Goal: Obtain resource: Download file/media

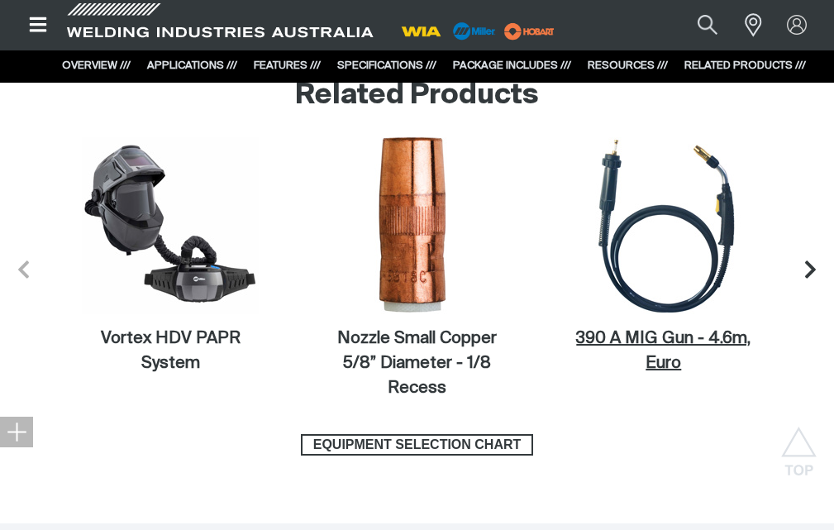
scroll to position [5954, 0]
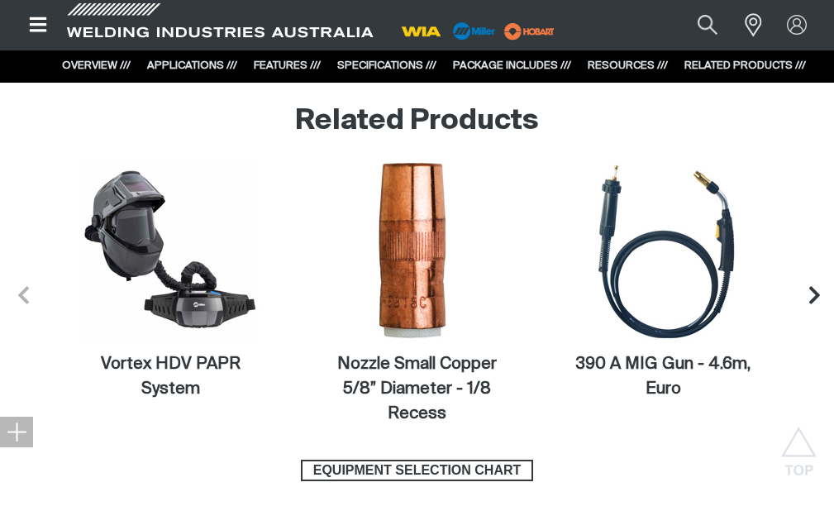
click at [815, 286] on icon "Next slide" at bounding box center [815, 294] width 11 height 17
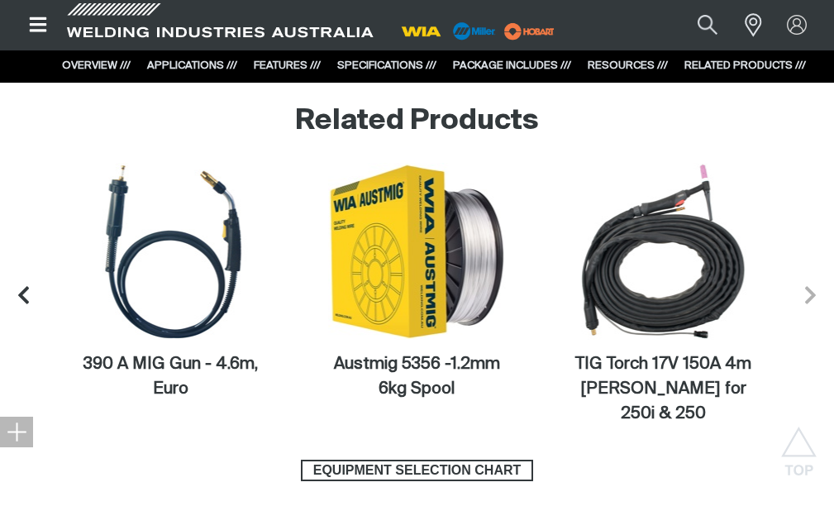
click at [815, 284] on icon "Next slide" at bounding box center [811, 294] width 21 height 21
click at [812, 286] on icon "Next slide" at bounding box center [810, 294] width 11 height 17
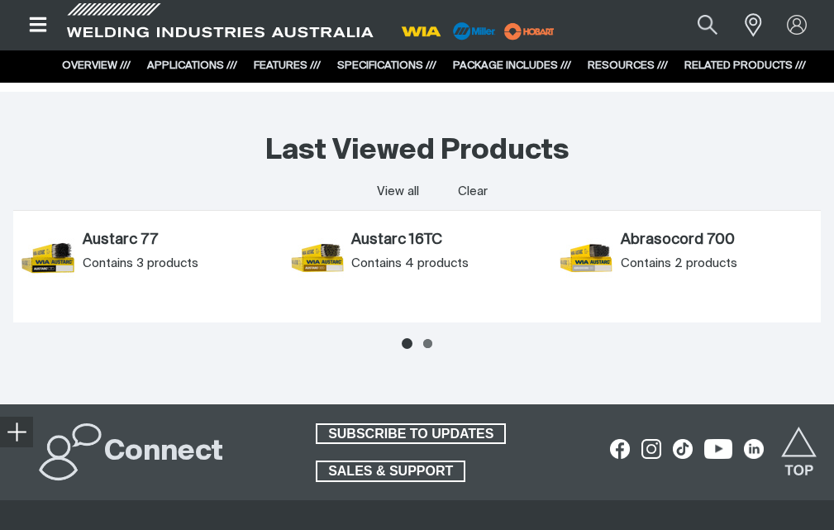
scroll to position [6450, 0]
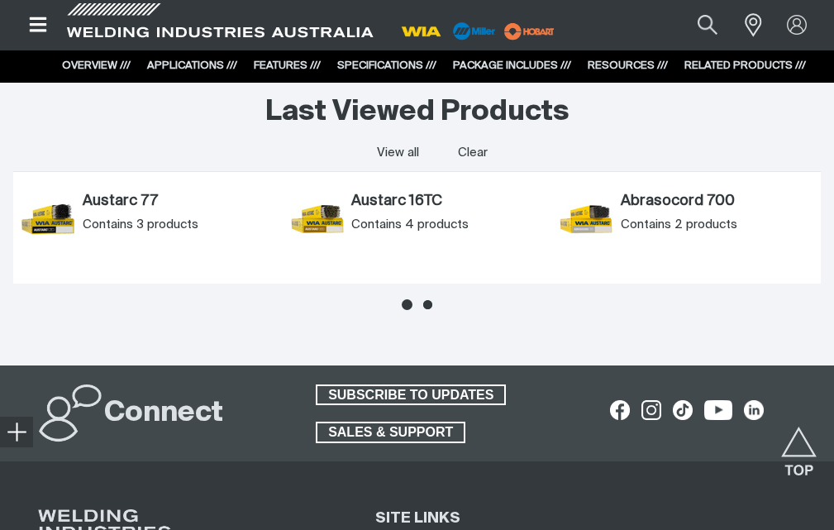
click at [425, 300] on icon at bounding box center [427, 304] width 9 height 9
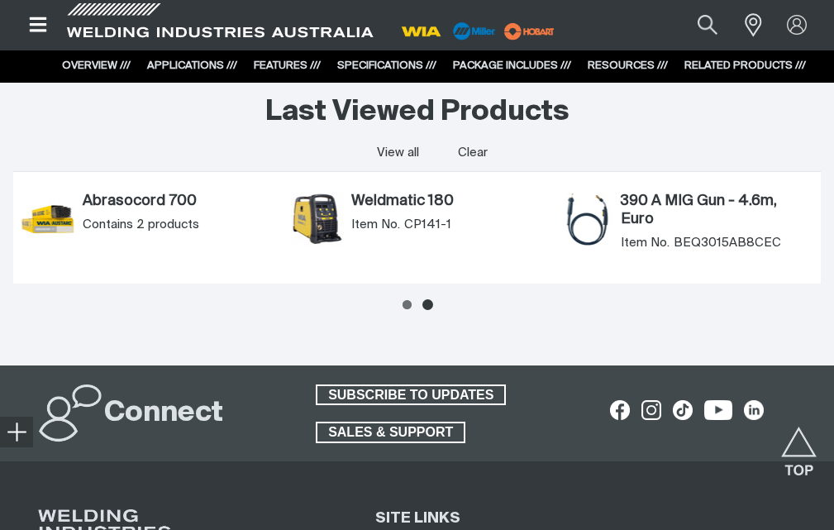
click at [425, 299] on icon at bounding box center [428, 304] width 11 height 11
click at [379, 145] on link "View all" at bounding box center [398, 153] width 42 height 17
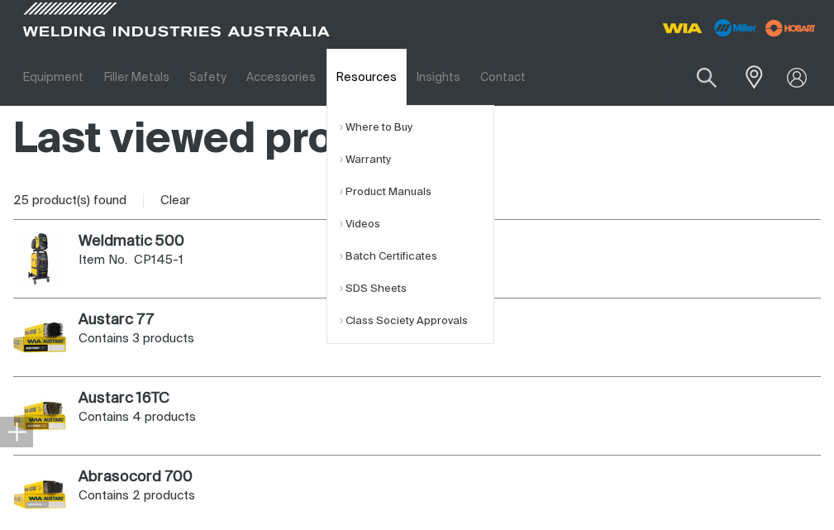
click at [374, 84] on link "Resources" at bounding box center [367, 77] width 80 height 57
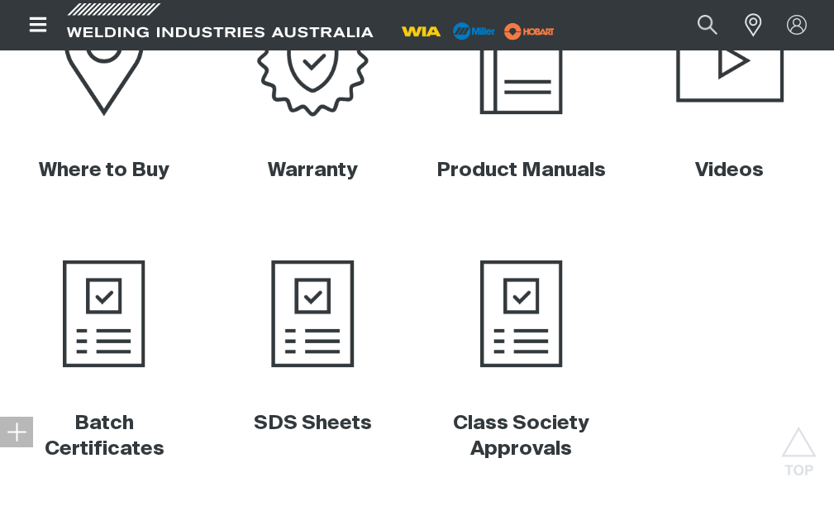
scroll to position [744, 0]
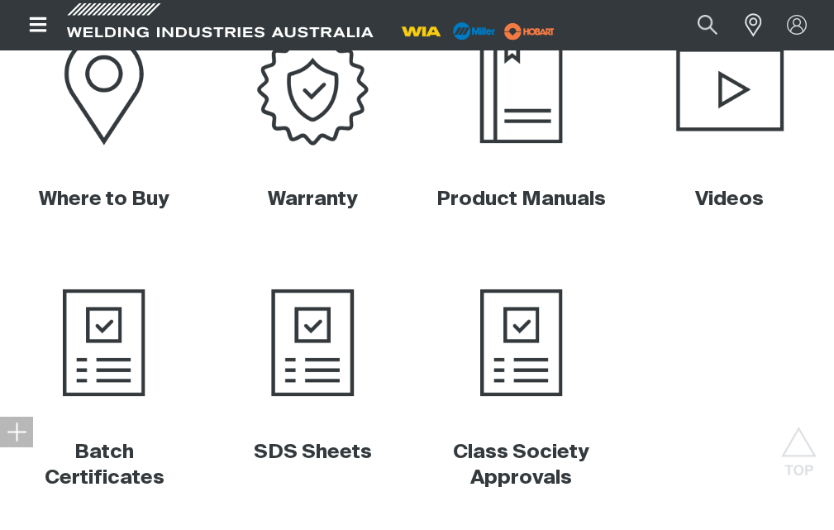
click at [519, 129] on div "Product Manuals" at bounding box center [522, 130] width 182 height 203
click at [521, 189] on link "Product Manuals" at bounding box center [522, 199] width 170 height 20
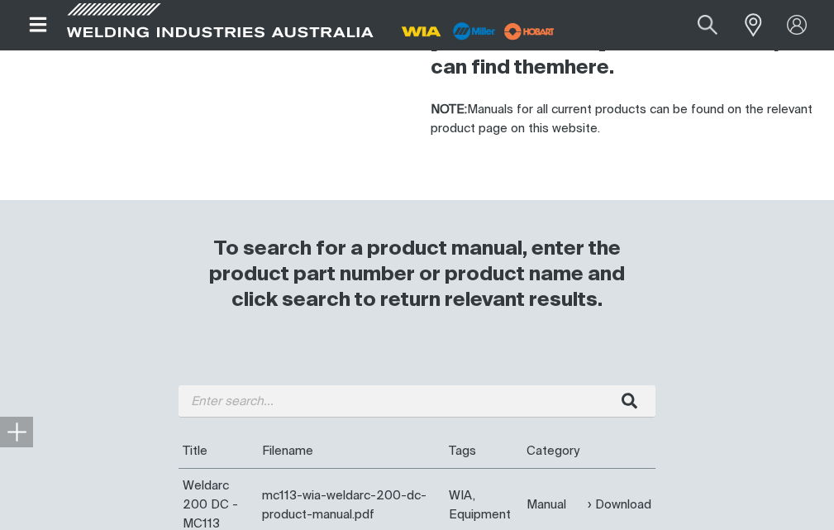
scroll to position [579, 0]
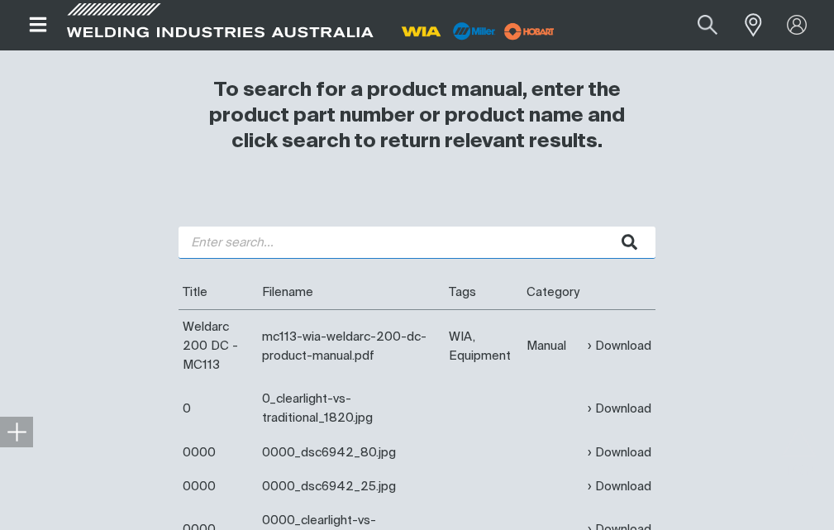
click at [254, 227] on input "search" at bounding box center [417, 243] width 477 height 32
paste input "CP145-1-WIA"
click at [604, 227] on button "submit" at bounding box center [630, 243] width 52 height 32
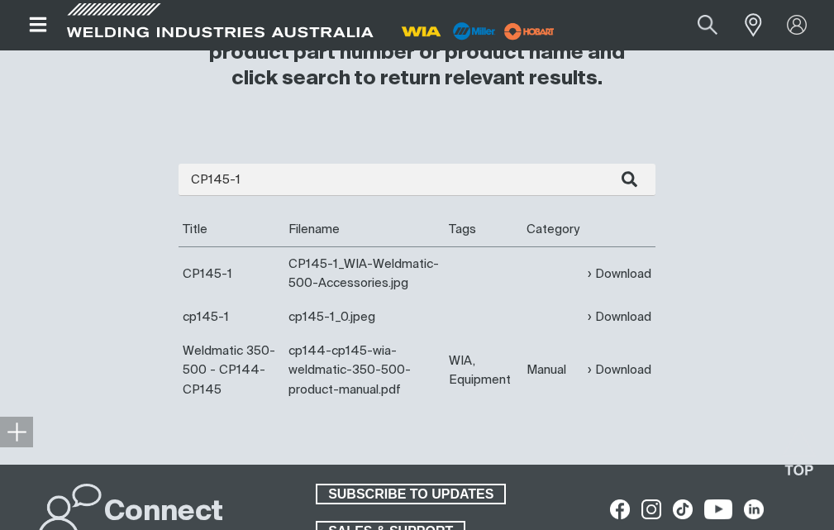
scroll to position [662, 0]
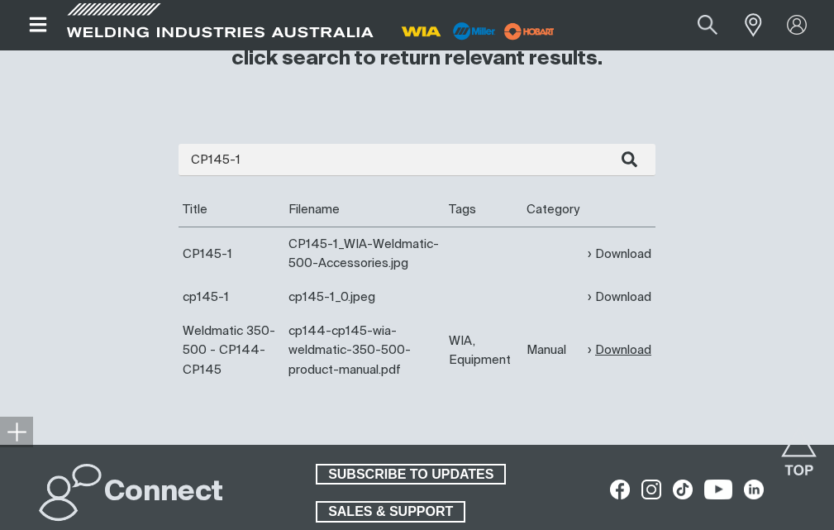
click at [627, 341] on link "Download" at bounding box center [620, 350] width 64 height 19
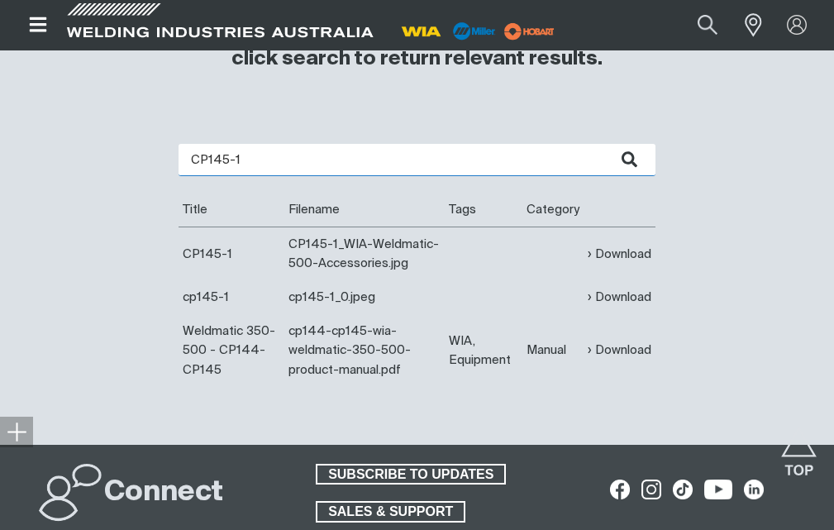
drag, startPoint x: 333, startPoint y: 138, endPoint x: 20, endPoint y: 140, distance: 313.4
click at [20, 140] on div "CP145-1 Are you looking for a product manual for a discontinued product? You're…" at bounding box center [417, 278] width 834 height 334
type input "w64-"
click at [604, 144] on button "submit" at bounding box center [630, 160] width 52 height 32
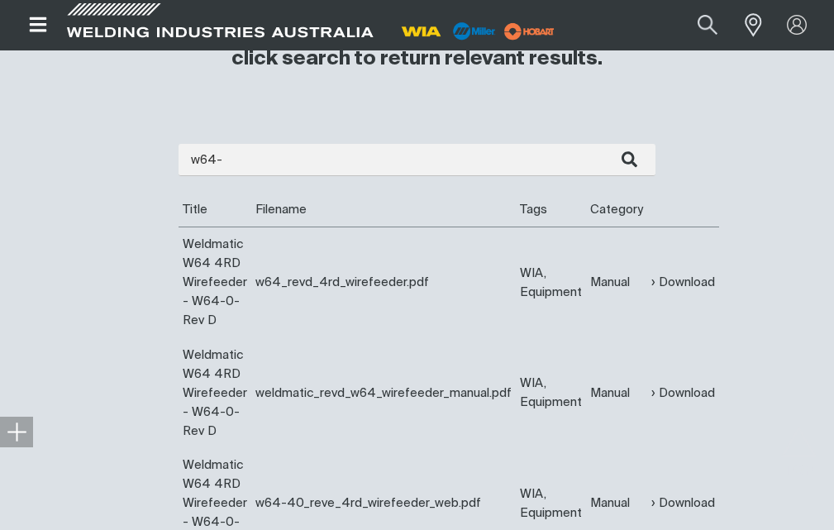
scroll to position [744, 0]
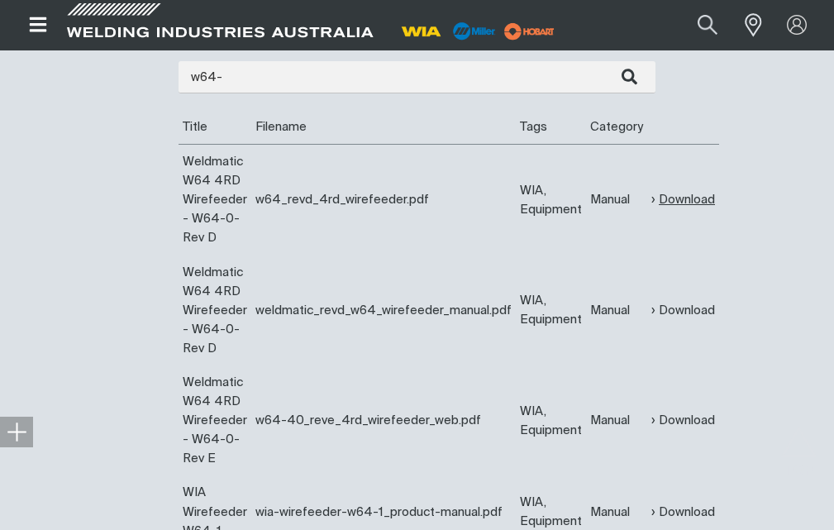
click at [672, 190] on link "Download" at bounding box center [684, 199] width 64 height 19
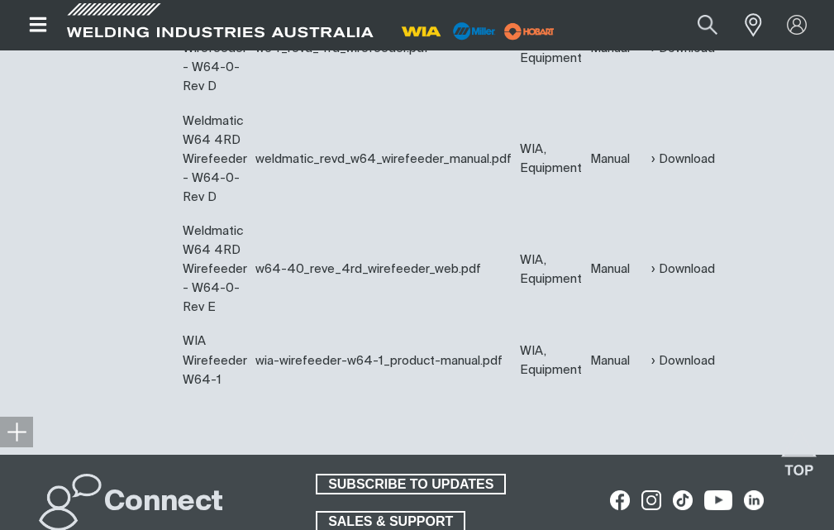
scroll to position [910, 0]
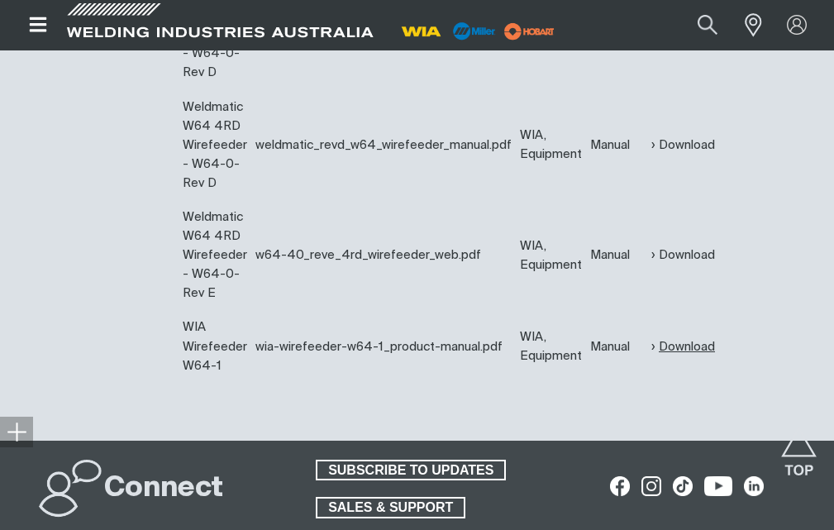
click at [681, 337] on link "Download" at bounding box center [684, 346] width 64 height 19
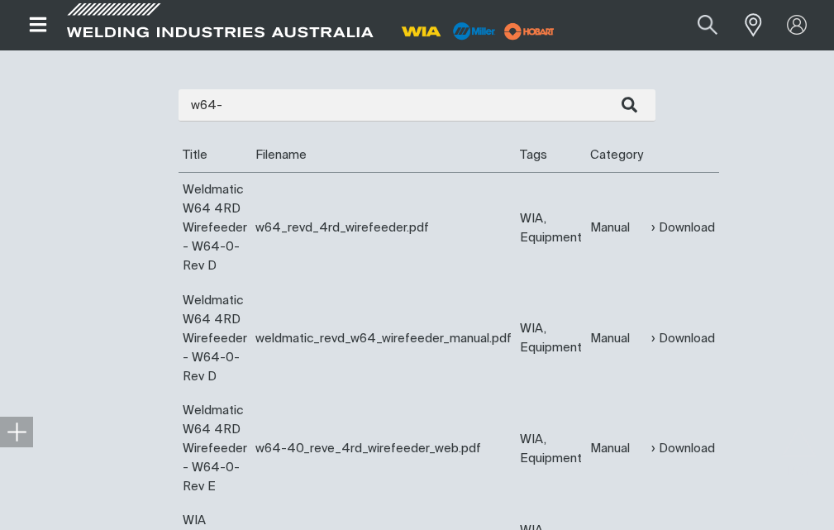
scroll to position [744, 0]
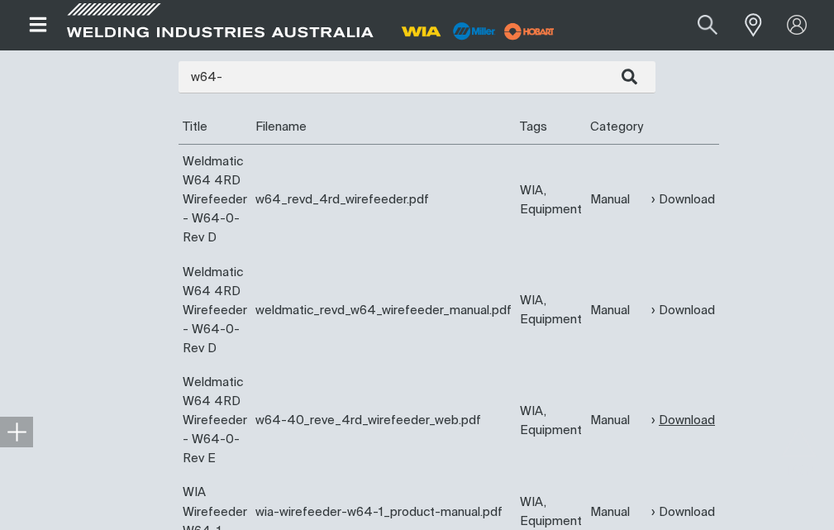
click at [679, 411] on link "Download" at bounding box center [684, 420] width 64 height 19
click at [72, 354] on div "w64- Are you looking for a product manual for a discontinued product? You're in…" at bounding box center [417, 317] width 834 height 578
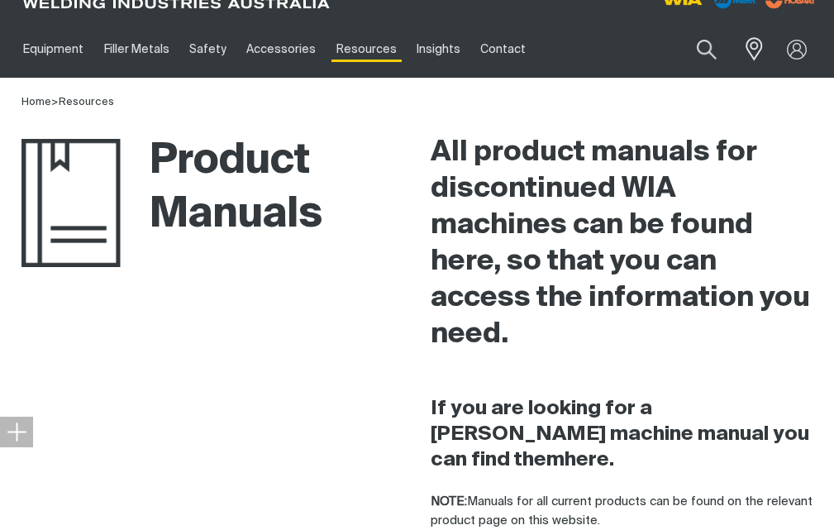
scroll to position [0, 0]
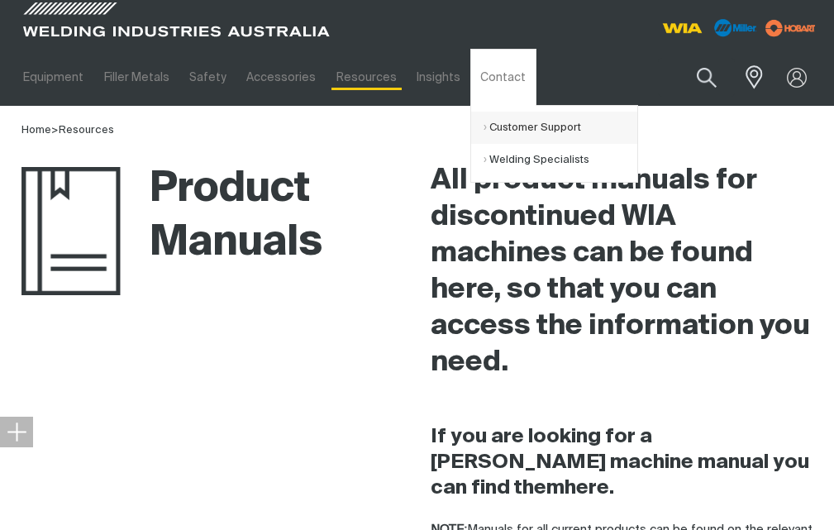
click at [486, 126] on link "Customer Support" at bounding box center [561, 128] width 154 height 32
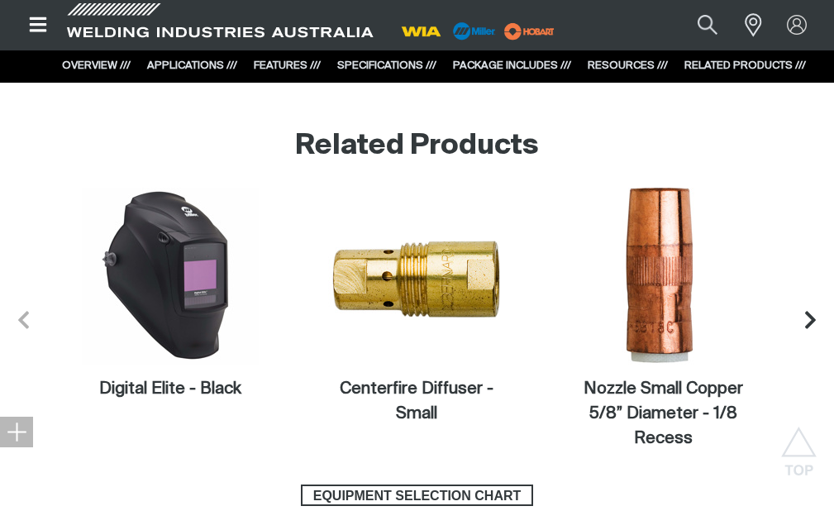
scroll to position [5706, 0]
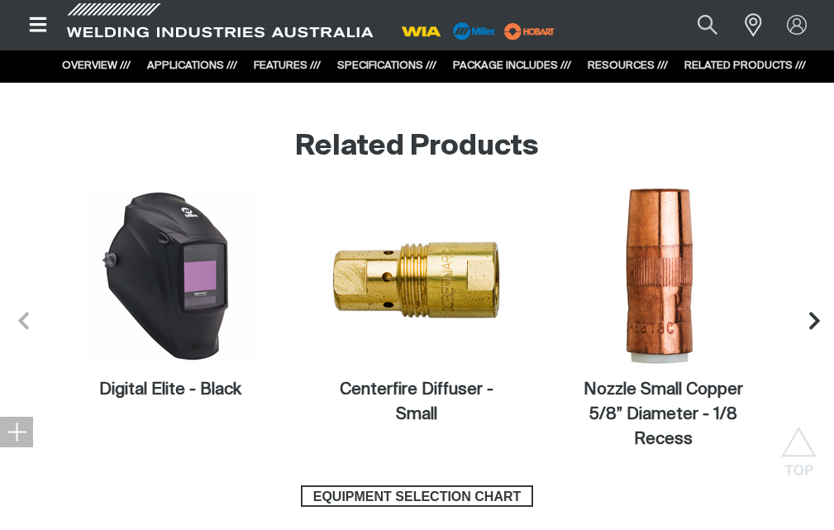
click at [810, 310] on icon "Next slide" at bounding box center [815, 320] width 21 height 21
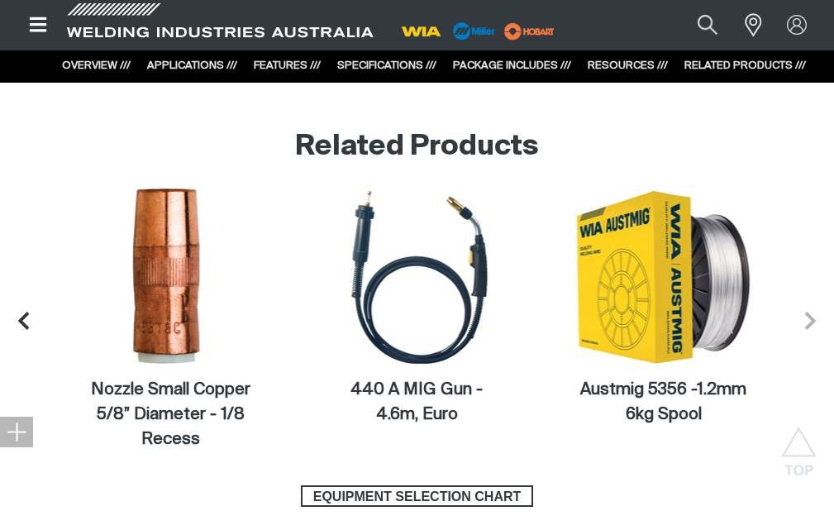
click at [810, 310] on icon "Next slide" at bounding box center [811, 320] width 21 height 21
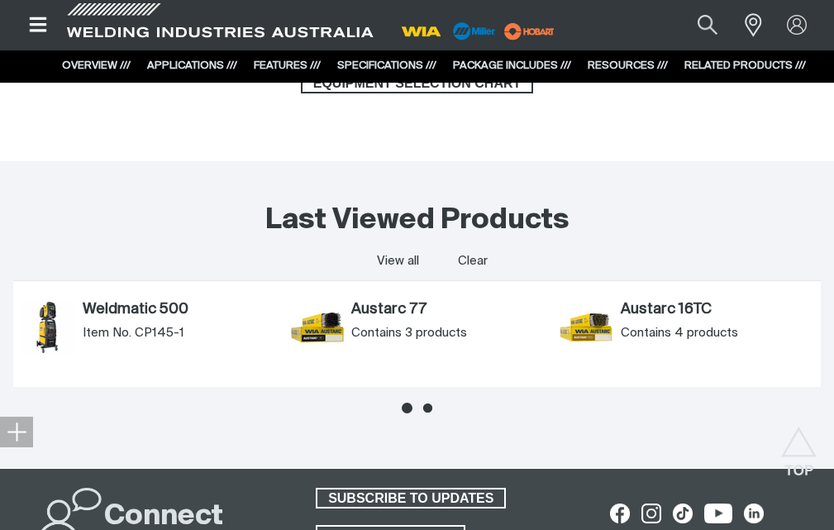
click at [428, 404] on icon at bounding box center [427, 408] width 9 height 9
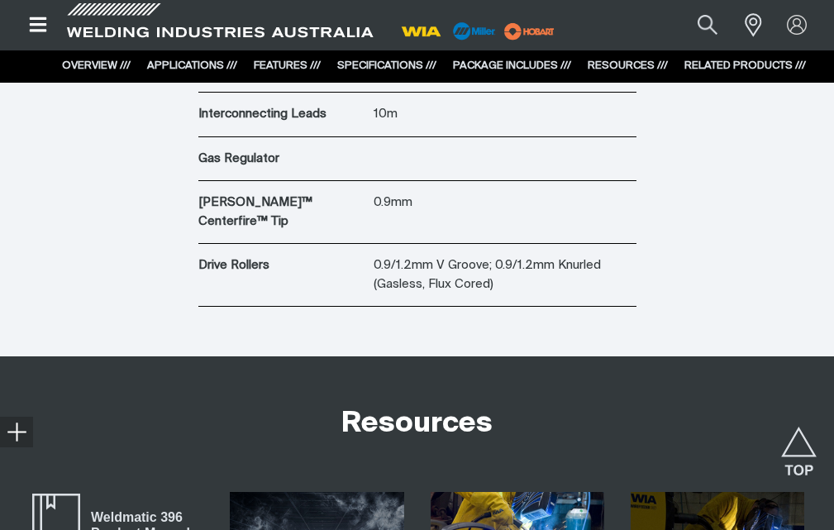
scroll to position [4466, 0]
